Goal: Communication & Community: Ask a question

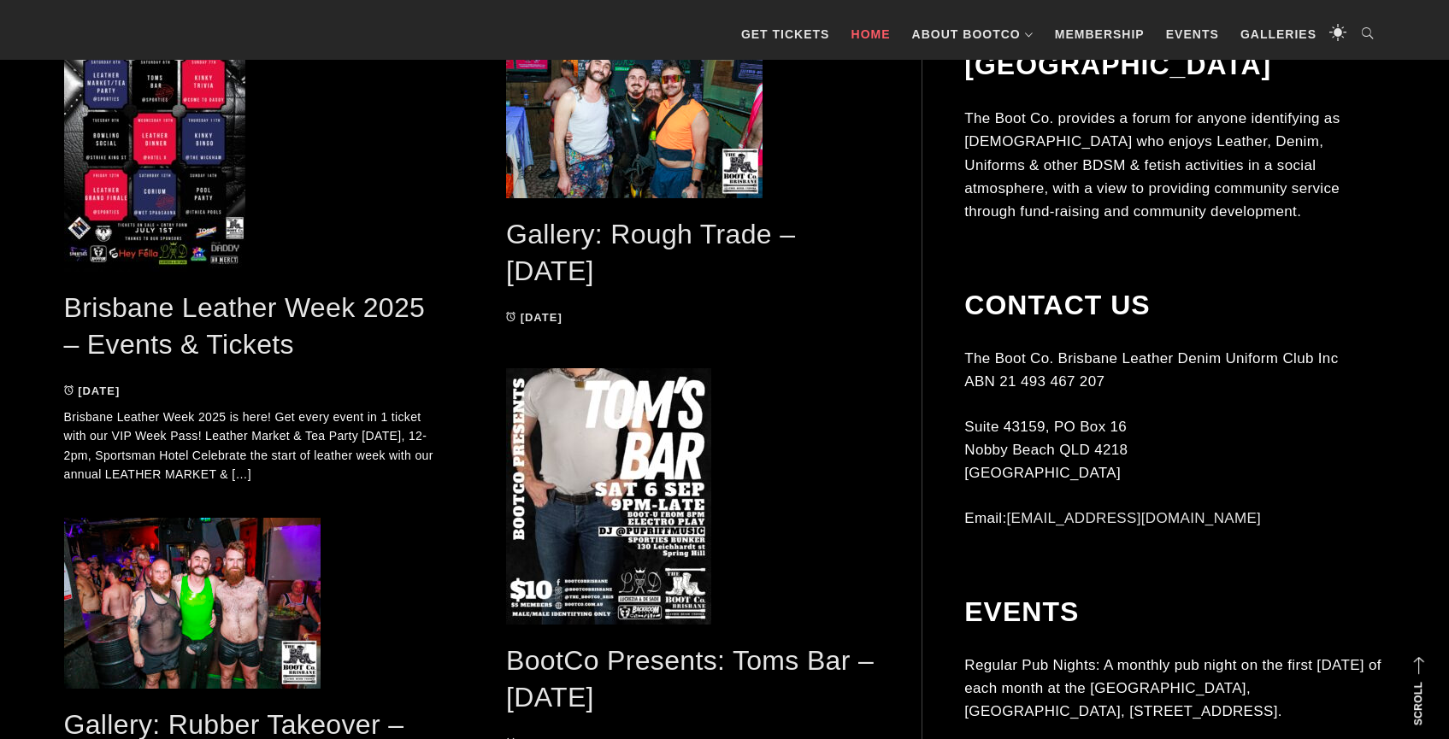
scroll to position [962, 0]
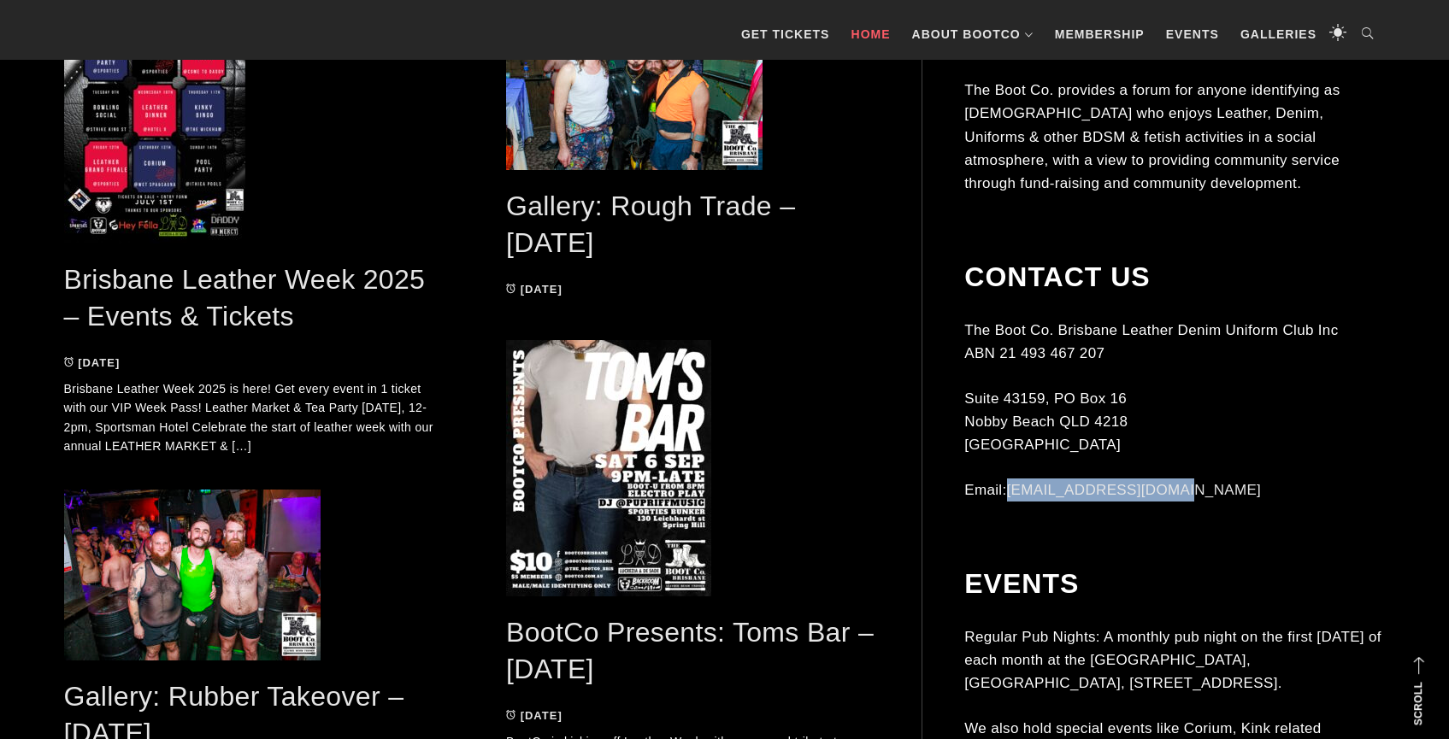
drag, startPoint x: 1181, startPoint y: 463, endPoint x: 1015, endPoint y: 460, distance: 166.7
click at [1014, 479] on p "Email: contact@bootco.com.au" at bounding box center [1174, 490] width 421 height 23
copy link "[EMAIL_ADDRESS][DOMAIN_NAME]"
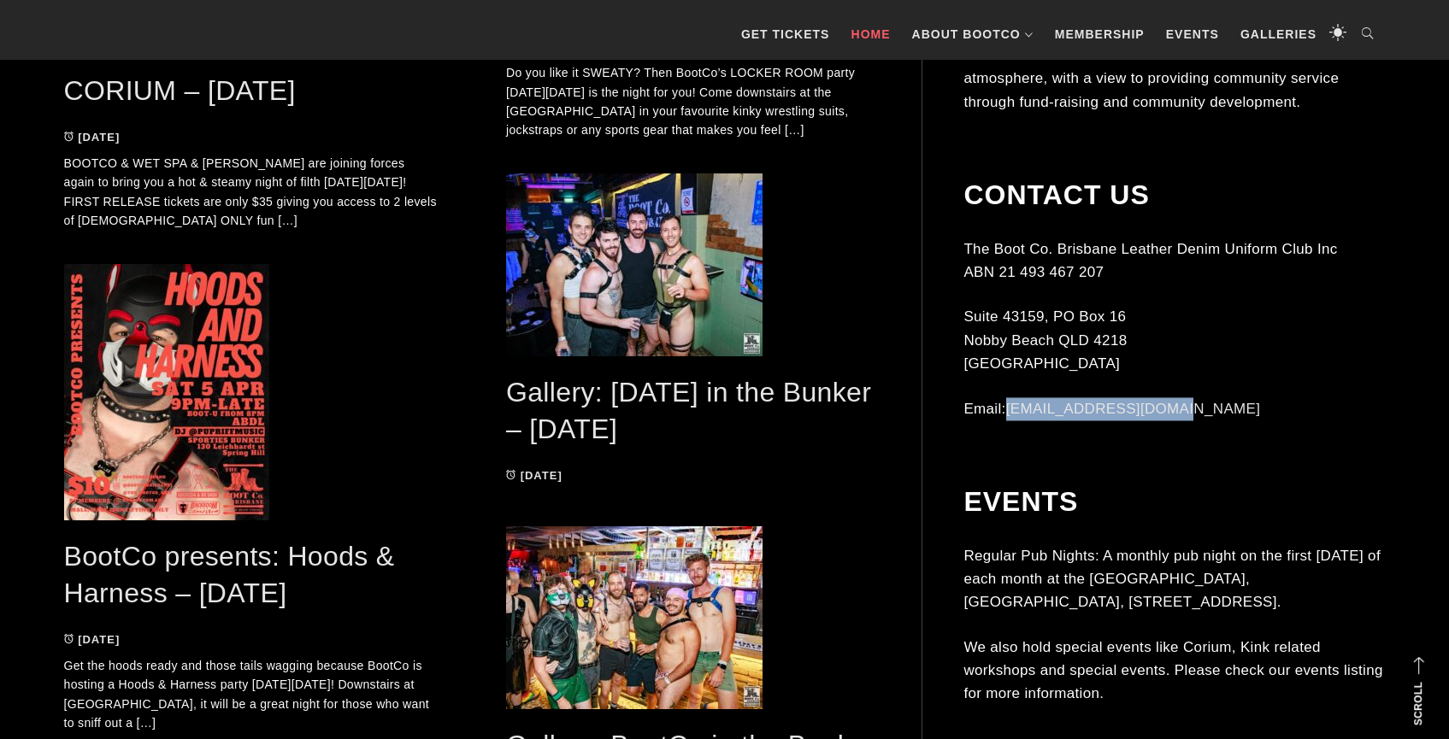
scroll to position [3867, 0]
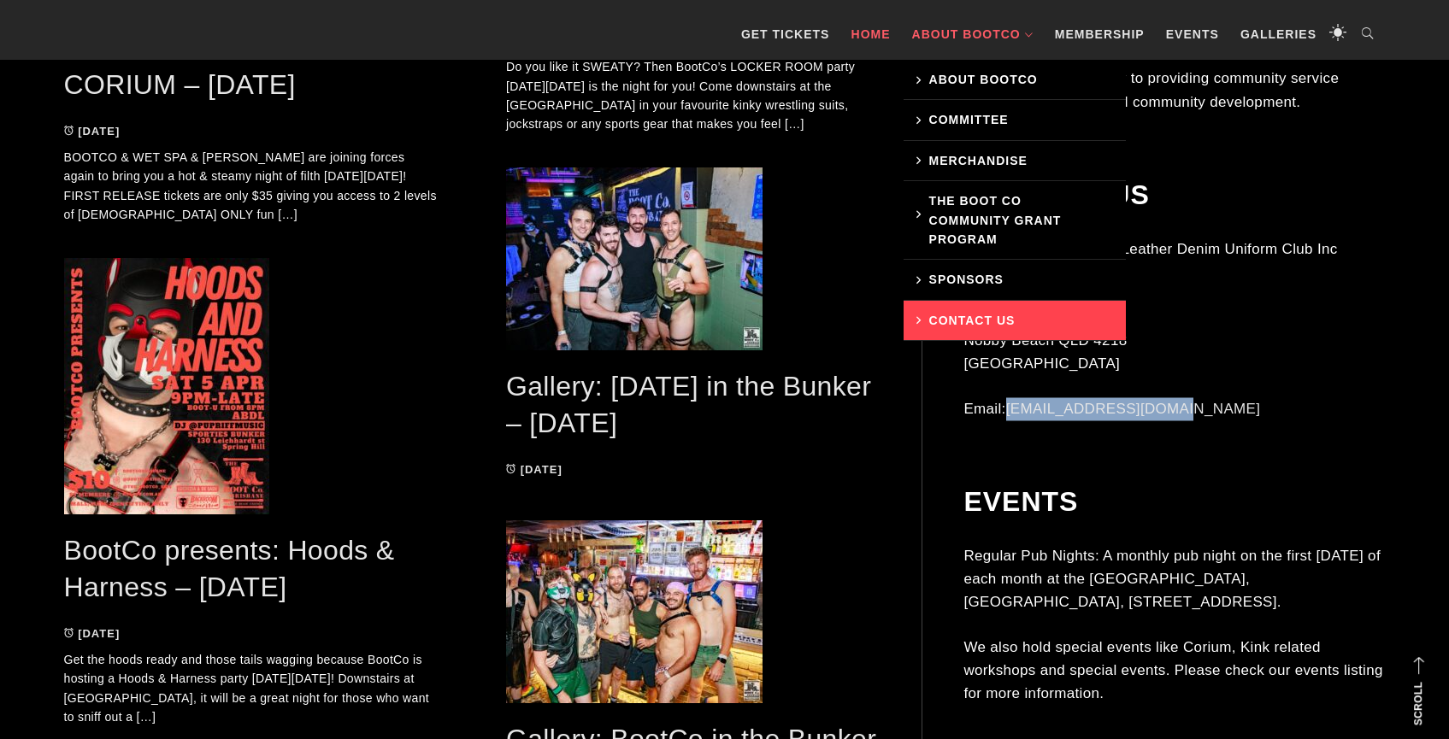
click at [966, 322] on link "Contact Us" at bounding box center [1015, 321] width 222 height 40
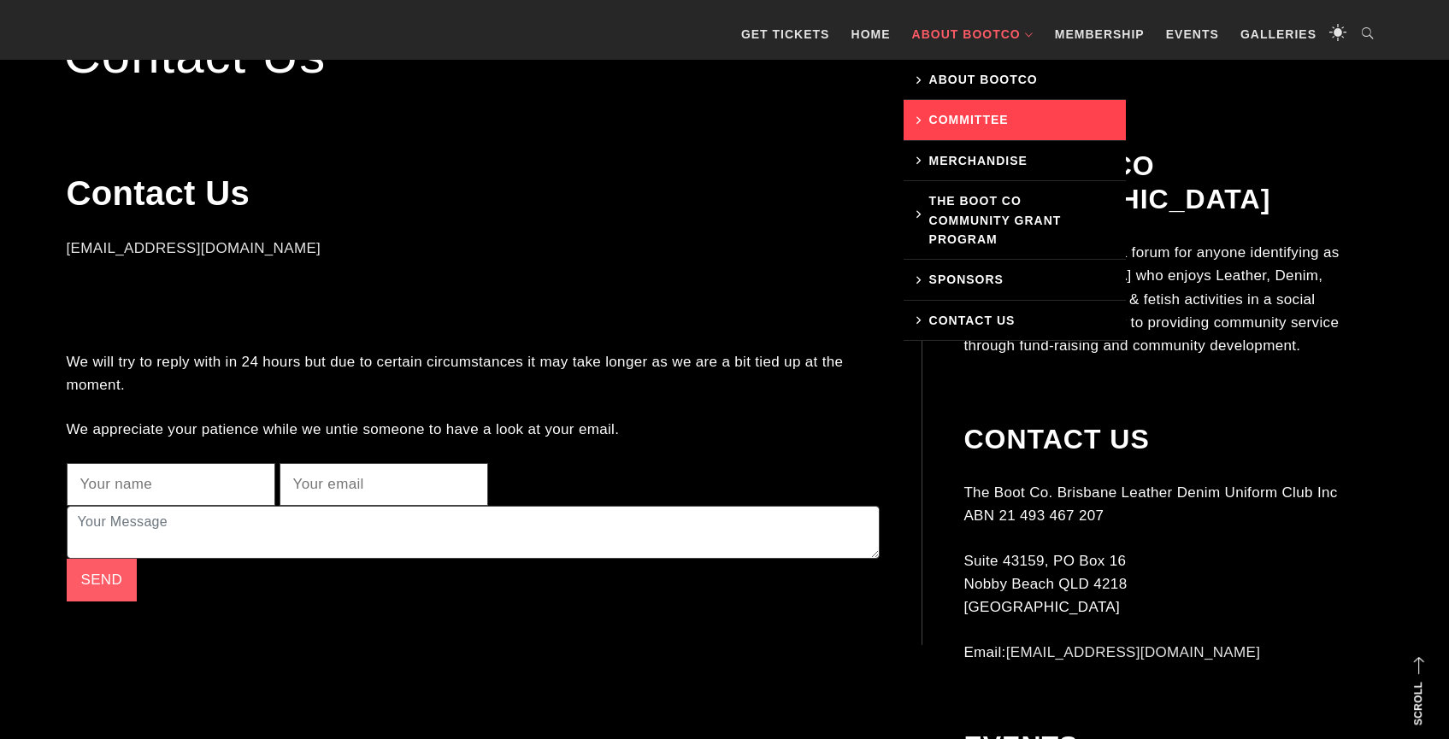
scroll to position [378, 0]
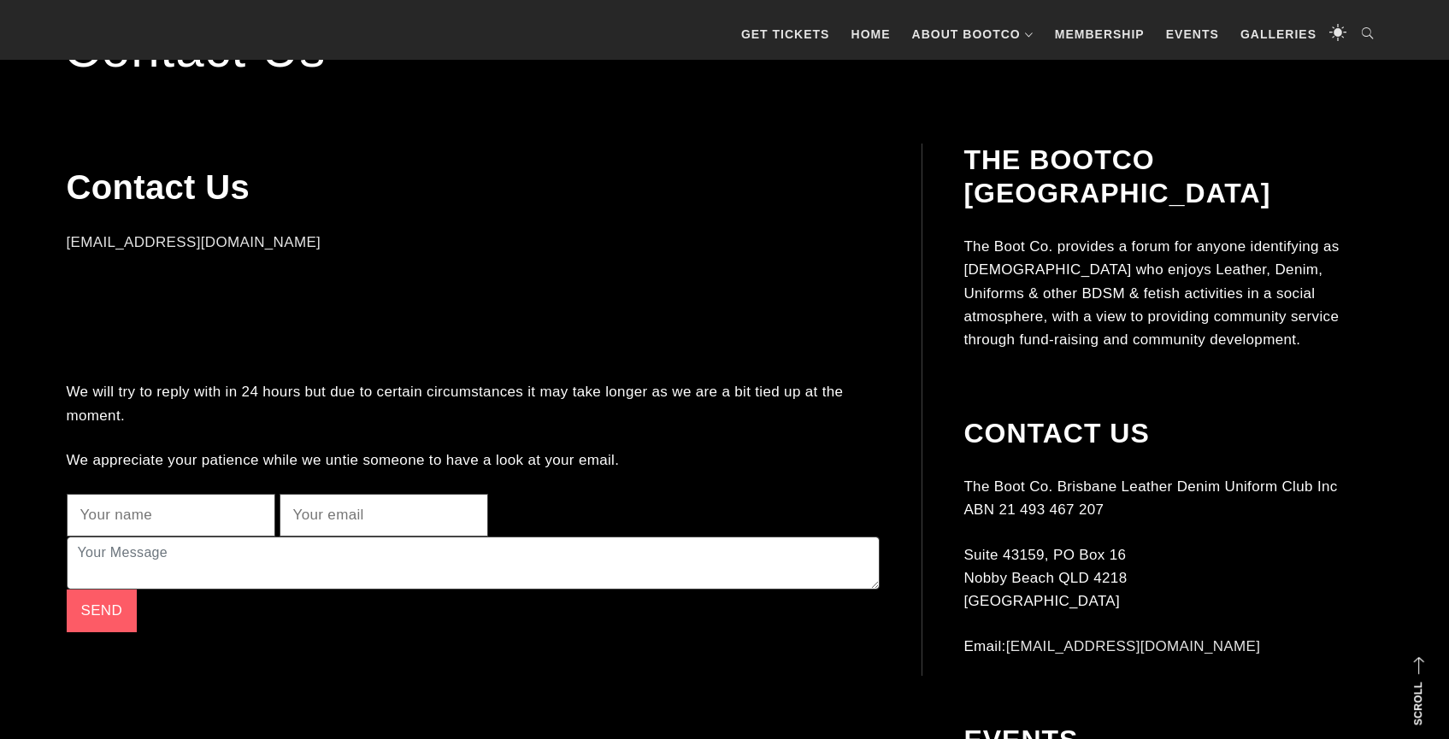
click at [185, 524] on input "text" at bounding box center [171, 515] width 209 height 43
type input "Dan"
click at [318, 513] on input "email" at bounding box center [384, 515] width 209 height 43
type input "zeromancer77@hotmail.com"
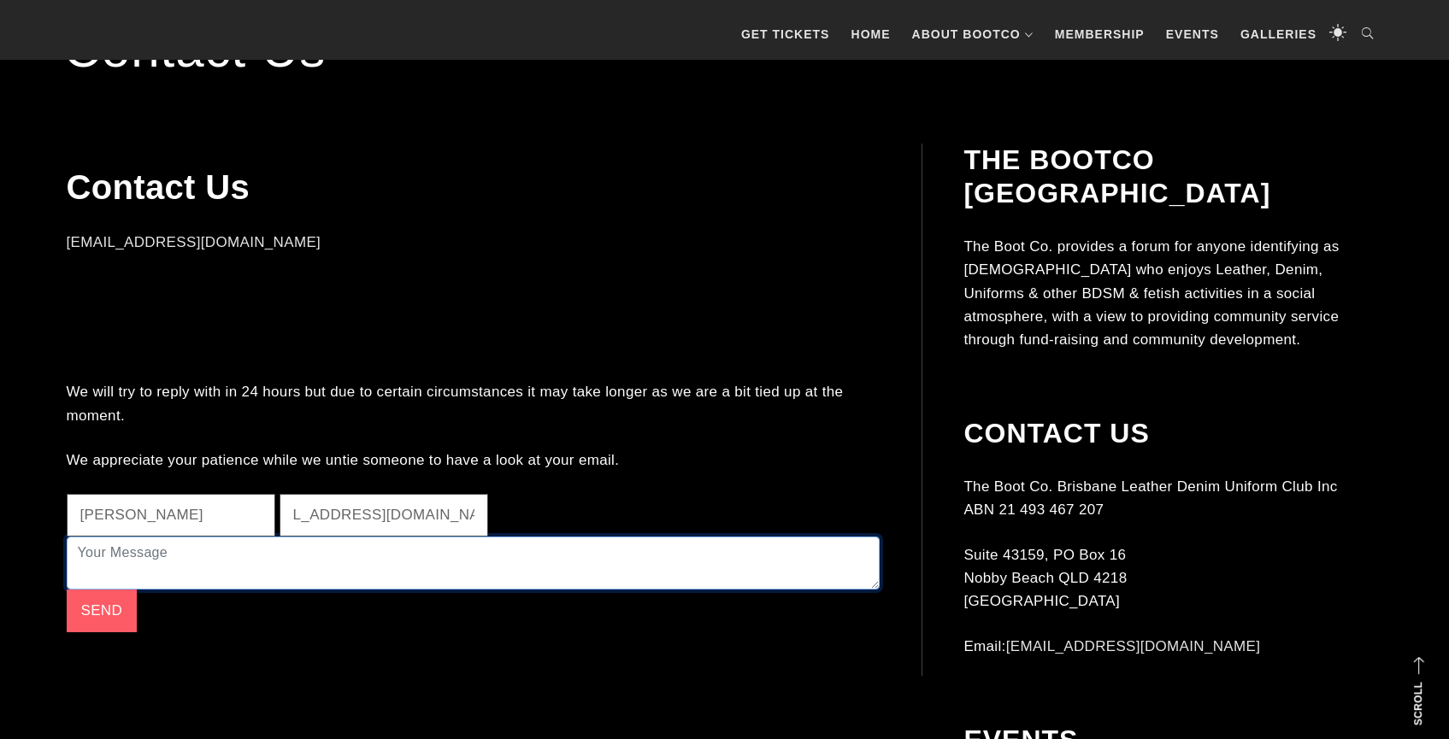
click at [280, 557] on textarea at bounding box center [473, 563] width 813 height 53
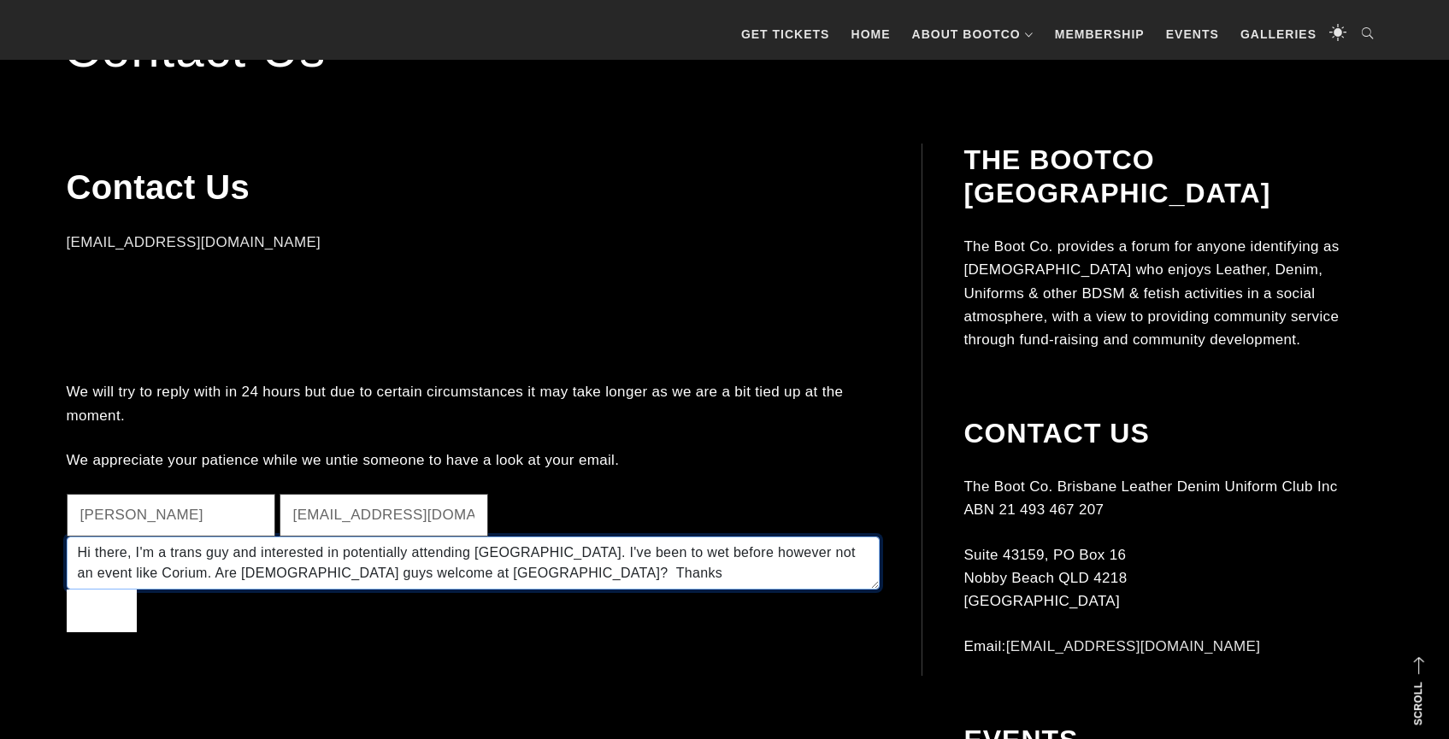
type textarea "Hi there, I'm a trans guy and interested in potentially attending Corium. I've …"
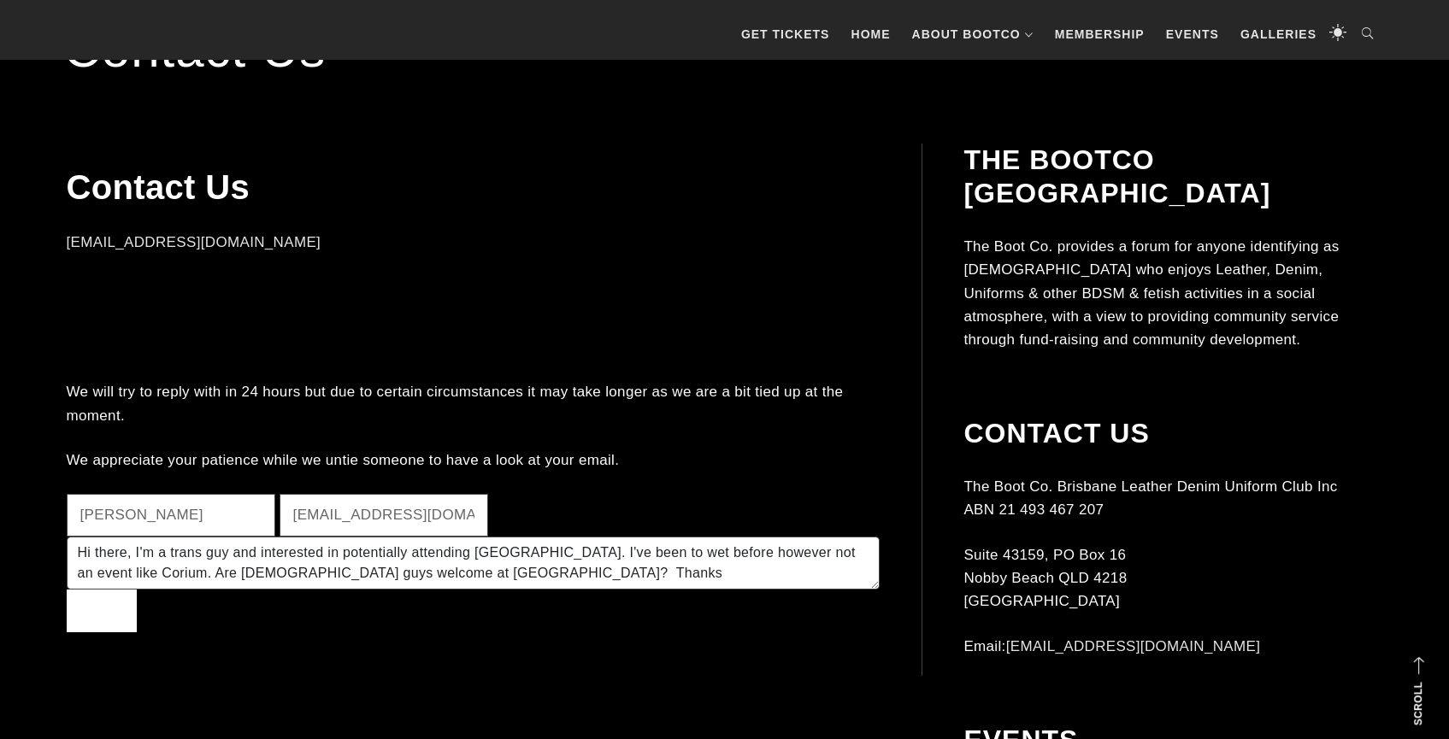
click at [95, 608] on button "Send" at bounding box center [102, 611] width 71 height 43
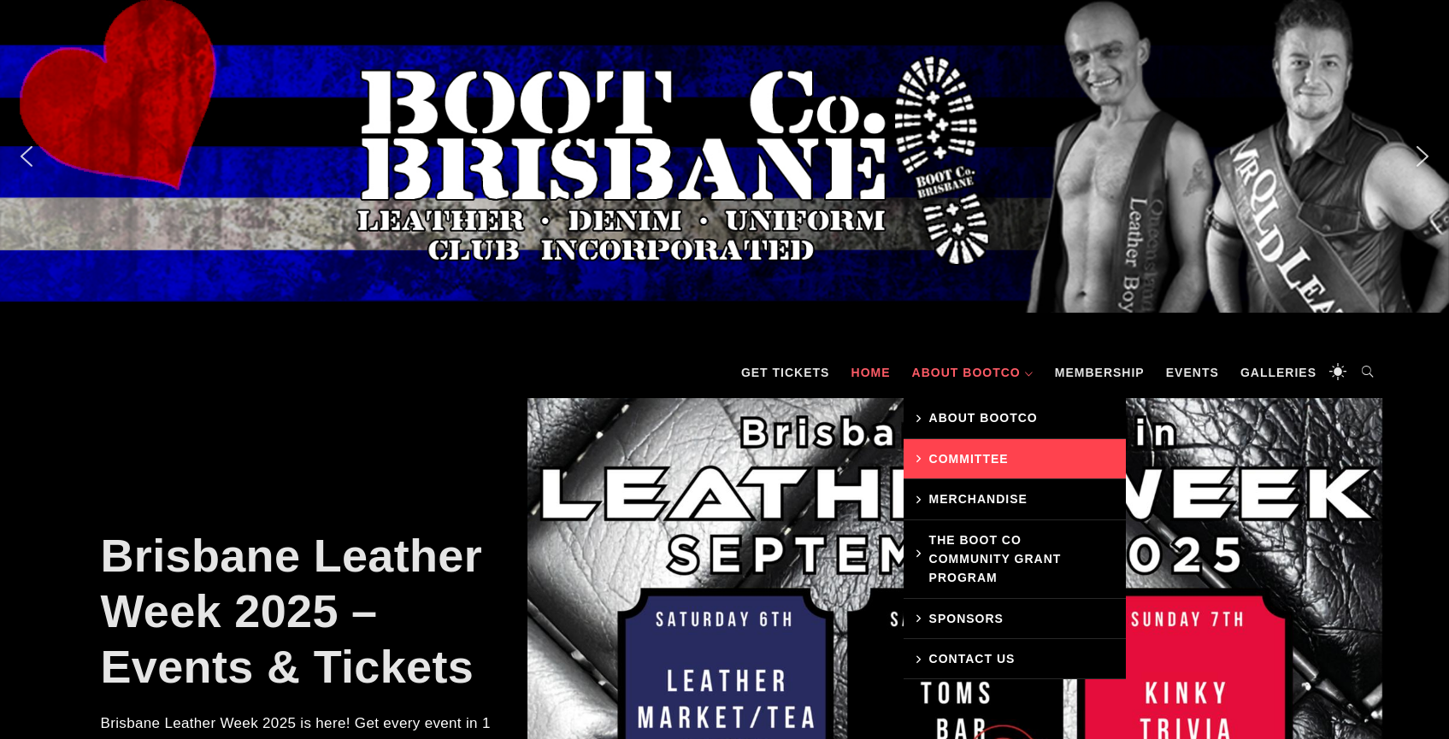
click at [971, 451] on link "Committee" at bounding box center [1015, 459] width 222 height 40
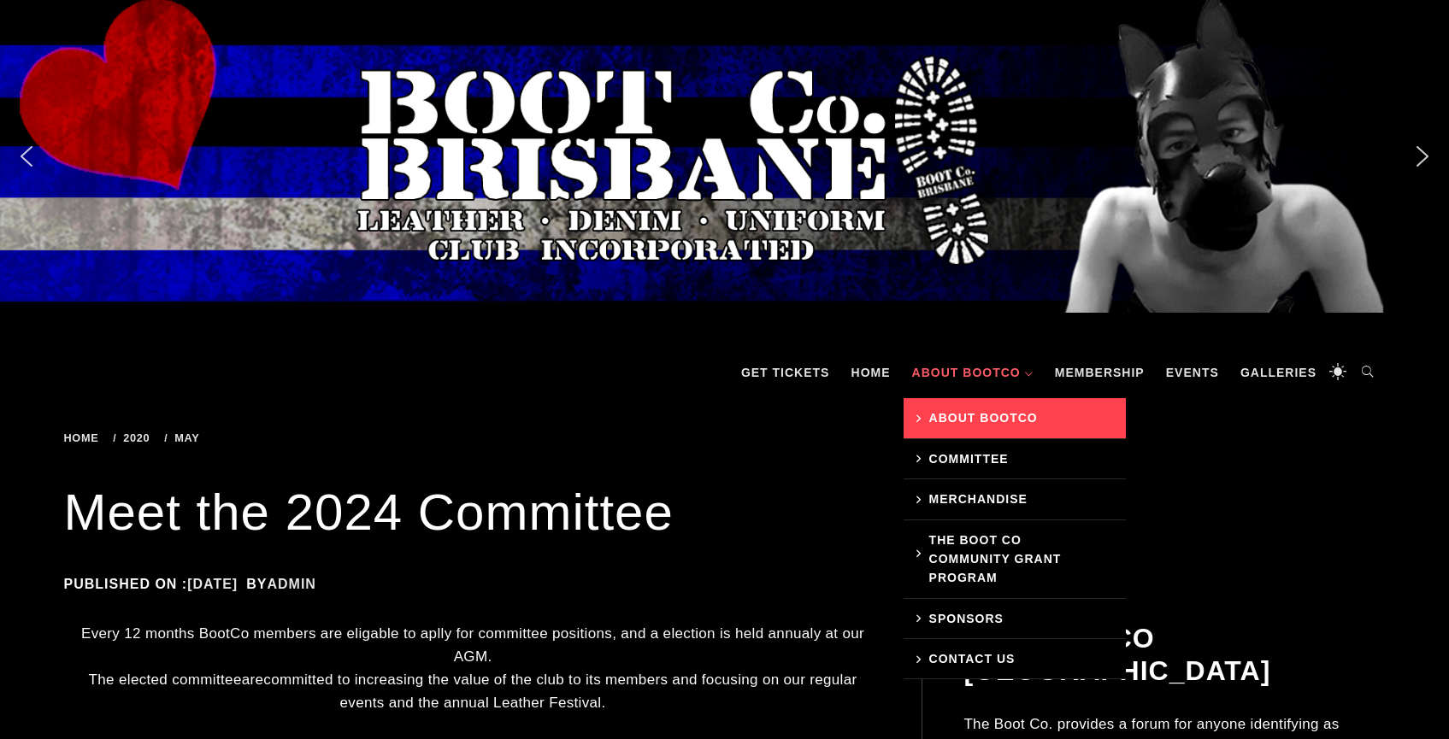
click at [993, 423] on link "About BootCo" at bounding box center [1015, 418] width 222 height 40
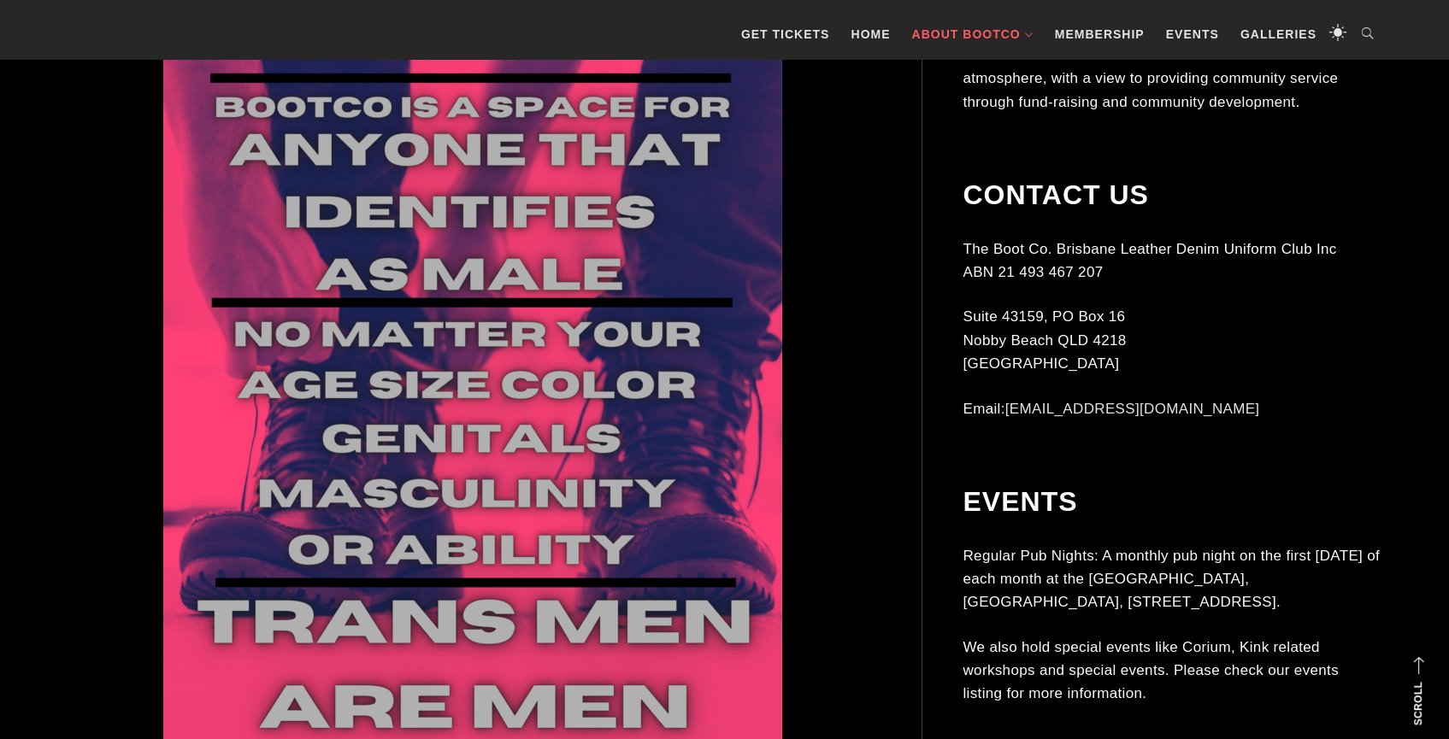
scroll to position [630, 0]
